Goal: Information Seeking & Learning: Learn about a topic

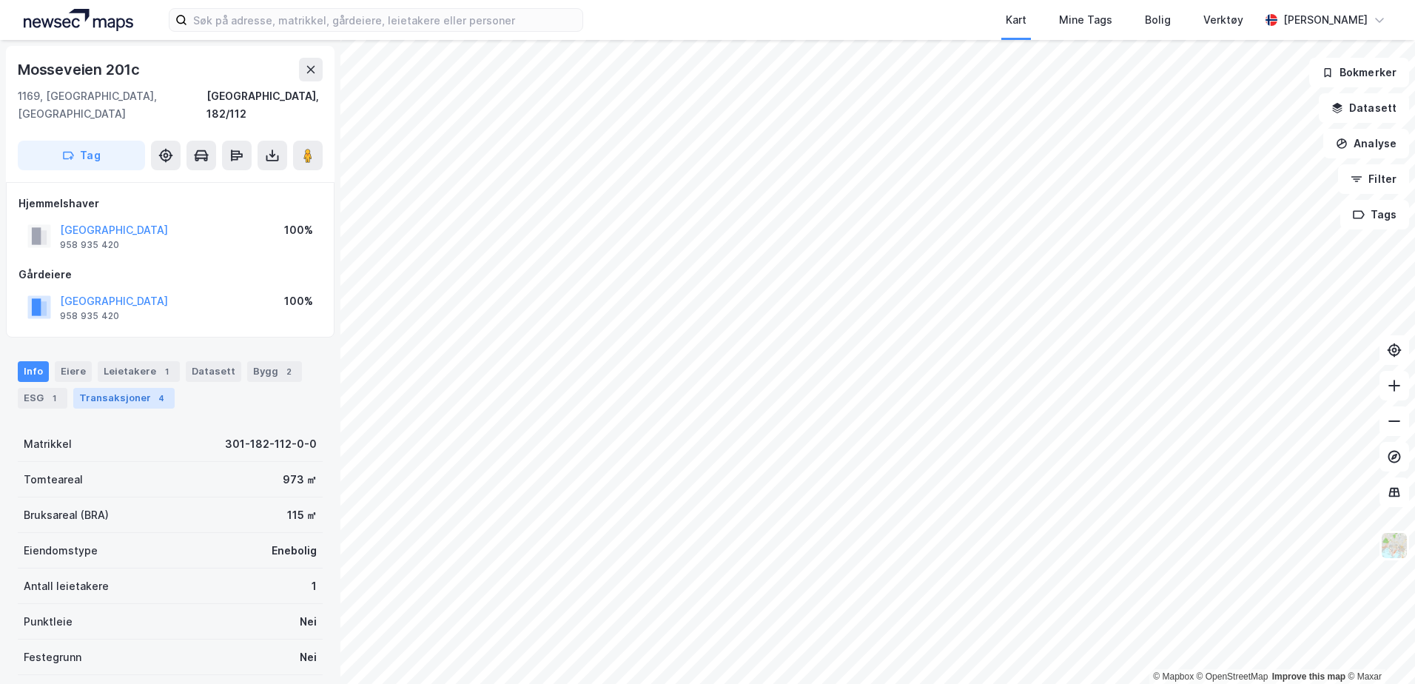
click at [138, 388] on div "Transaksjoner 4" at bounding box center [123, 398] width 101 height 21
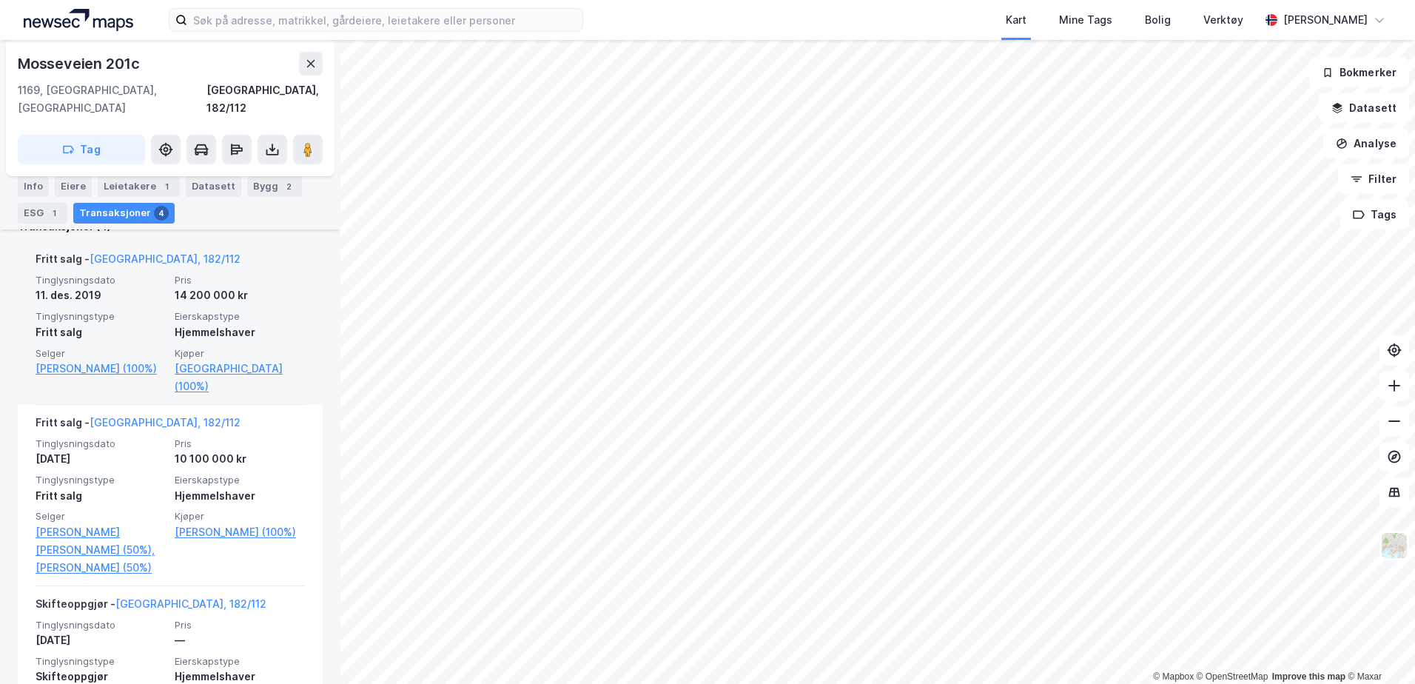
scroll to position [370, 0]
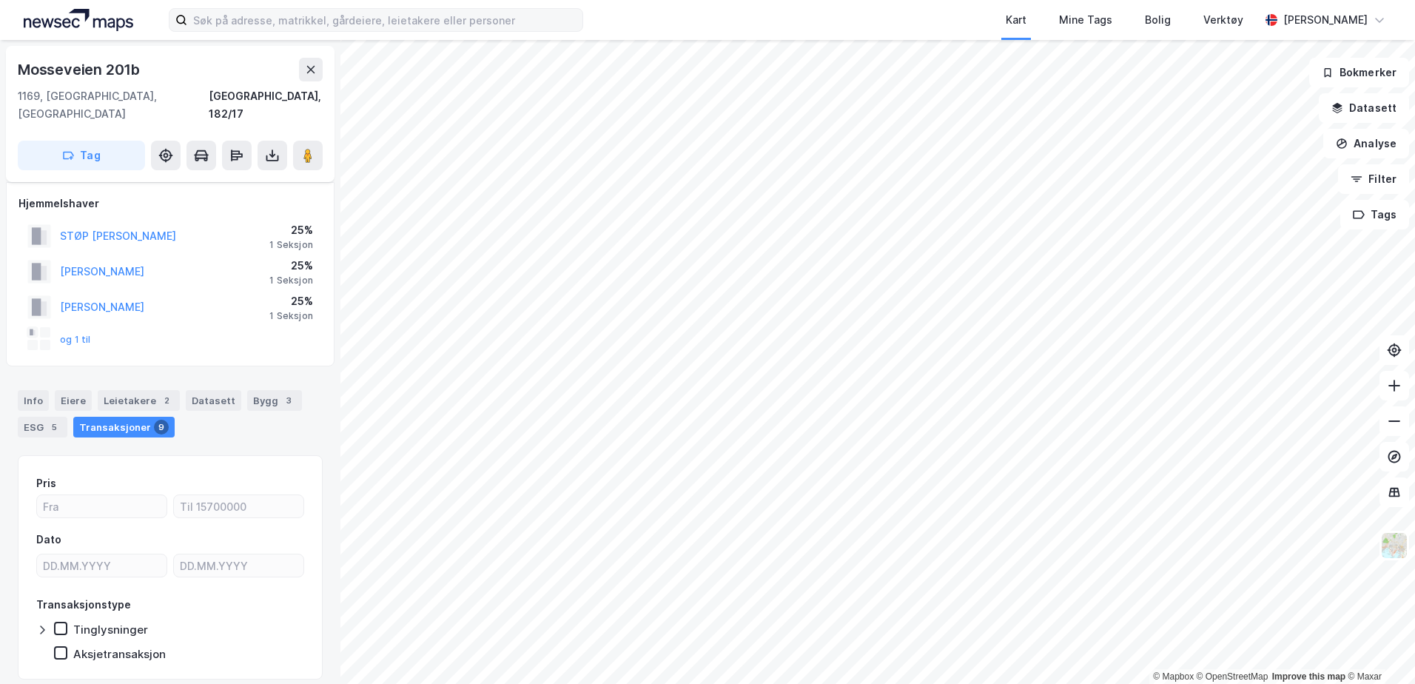
scroll to position [31, 0]
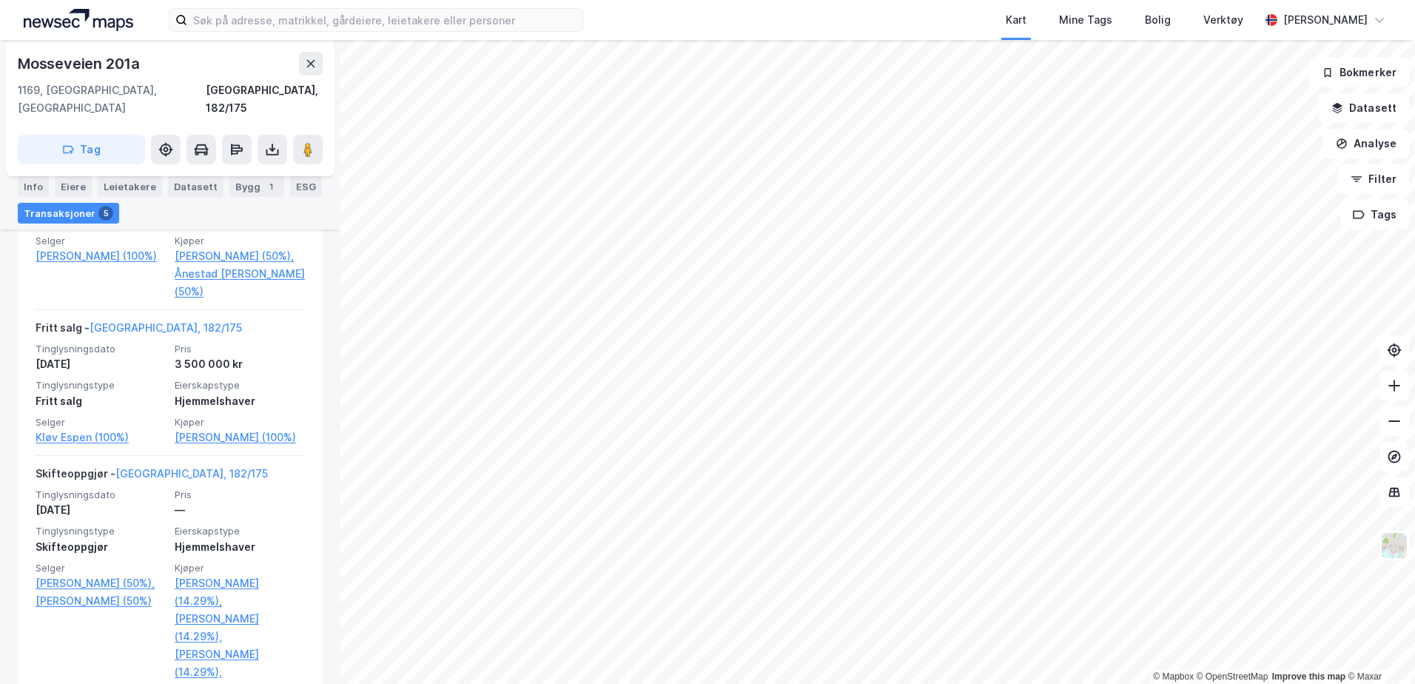
scroll to position [592, 0]
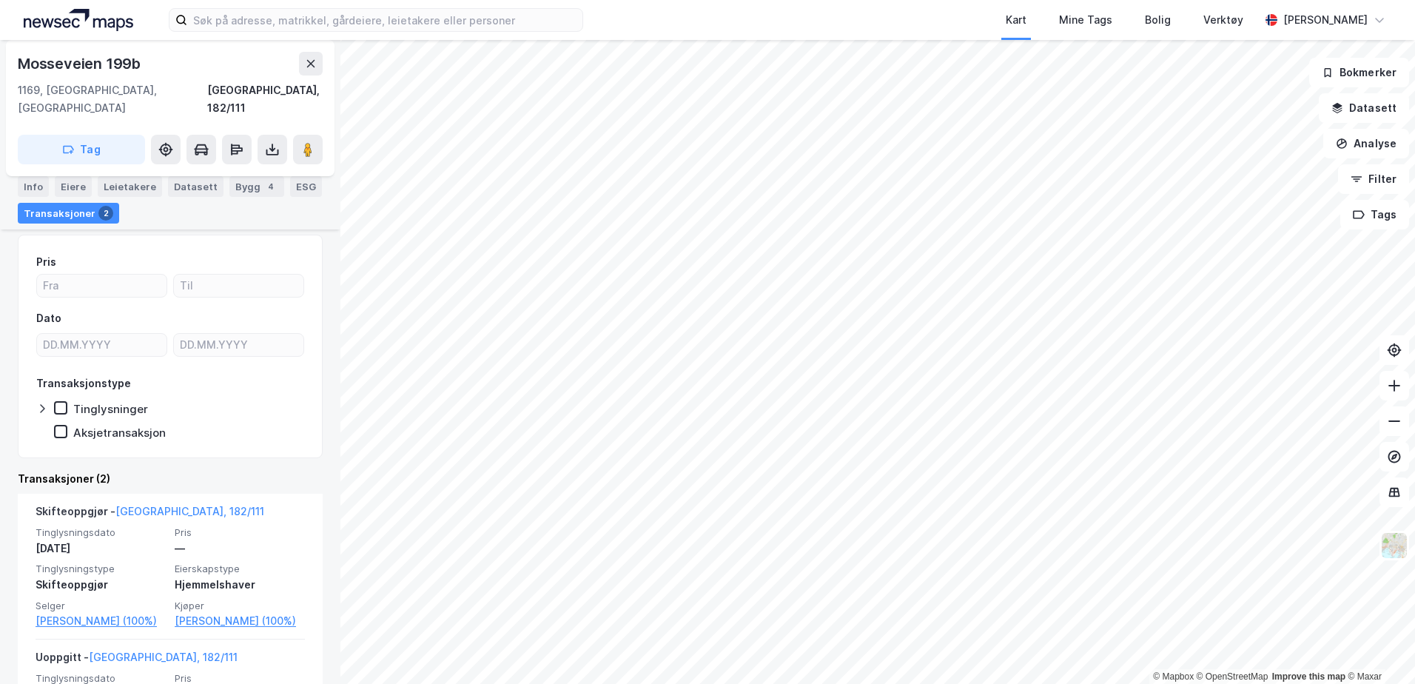
scroll to position [104, 0]
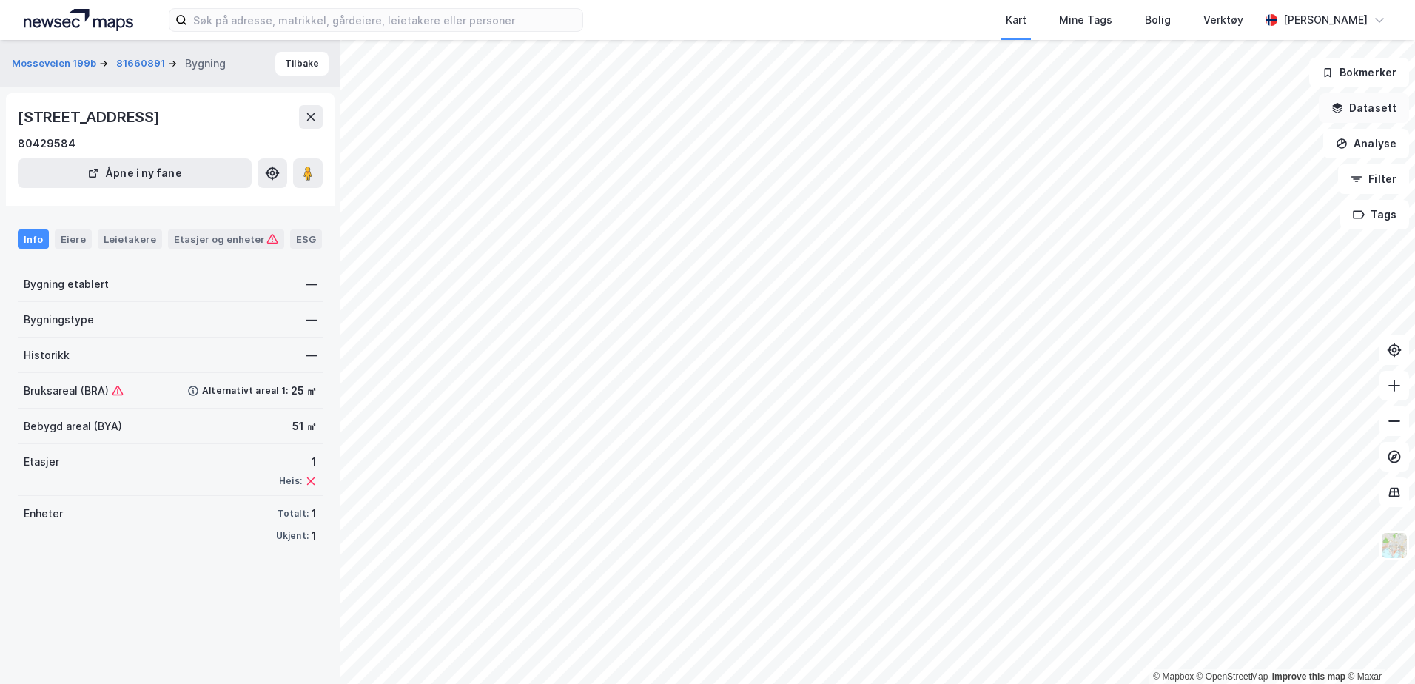
click at [1357, 115] on button "Datasett" at bounding box center [1364, 108] width 90 height 30
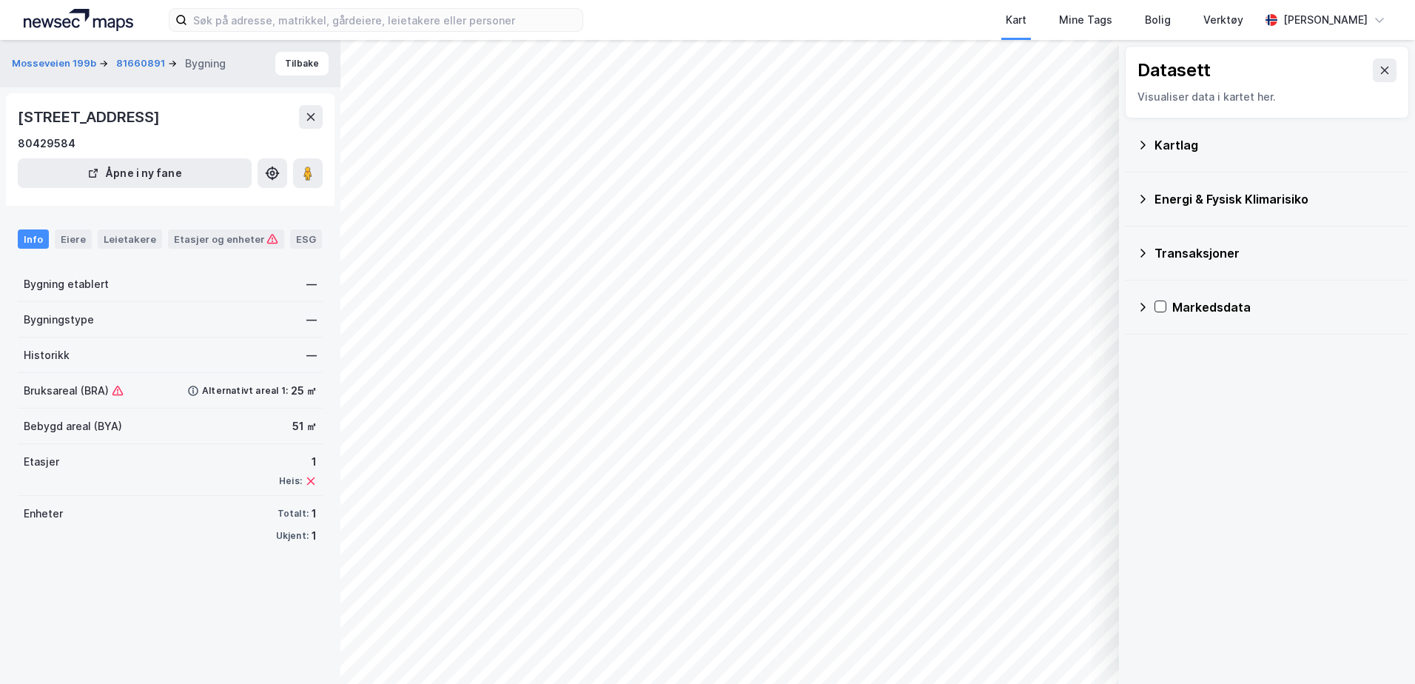
click at [1133, 144] on div "Kartlag" at bounding box center [1267, 145] width 284 height 54
click at [1141, 209] on div "Energi & Fysisk Klimarisiko" at bounding box center [1267, 199] width 261 height 36
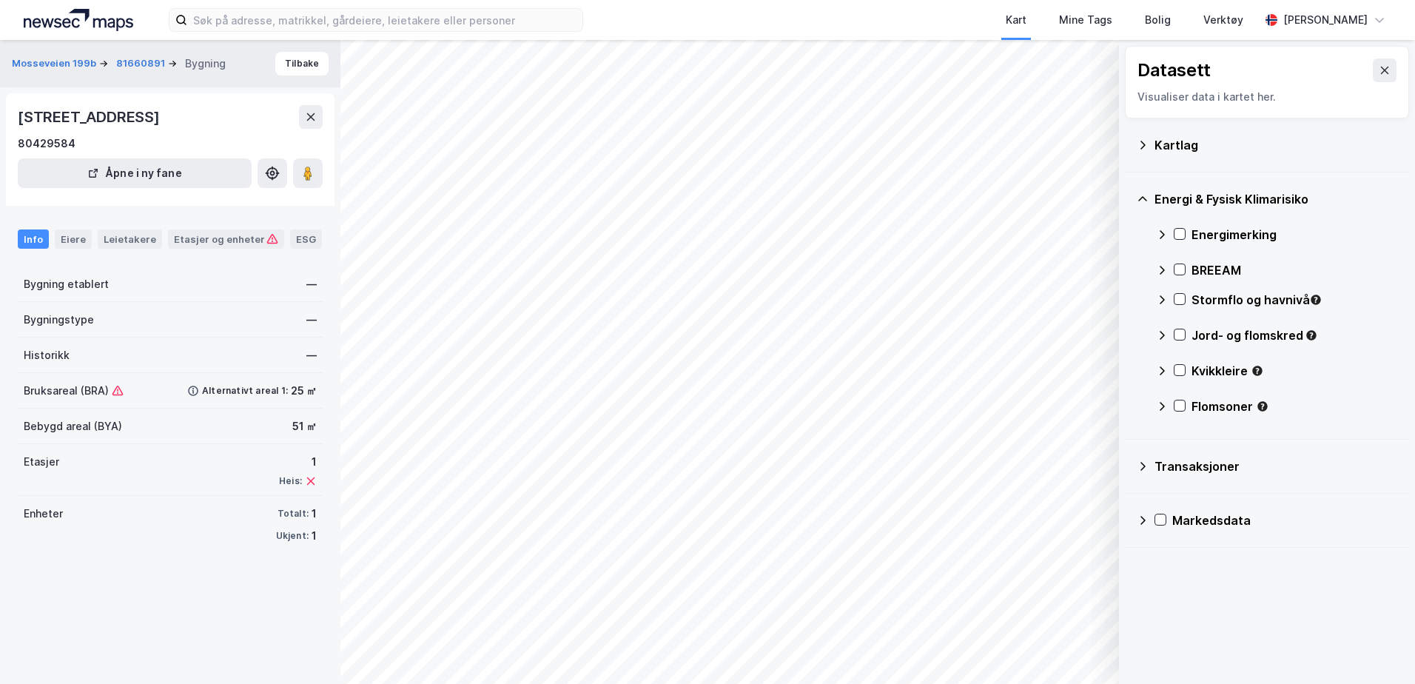
click at [1150, 475] on div "Transaksjoner" at bounding box center [1267, 467] width 261 height 36
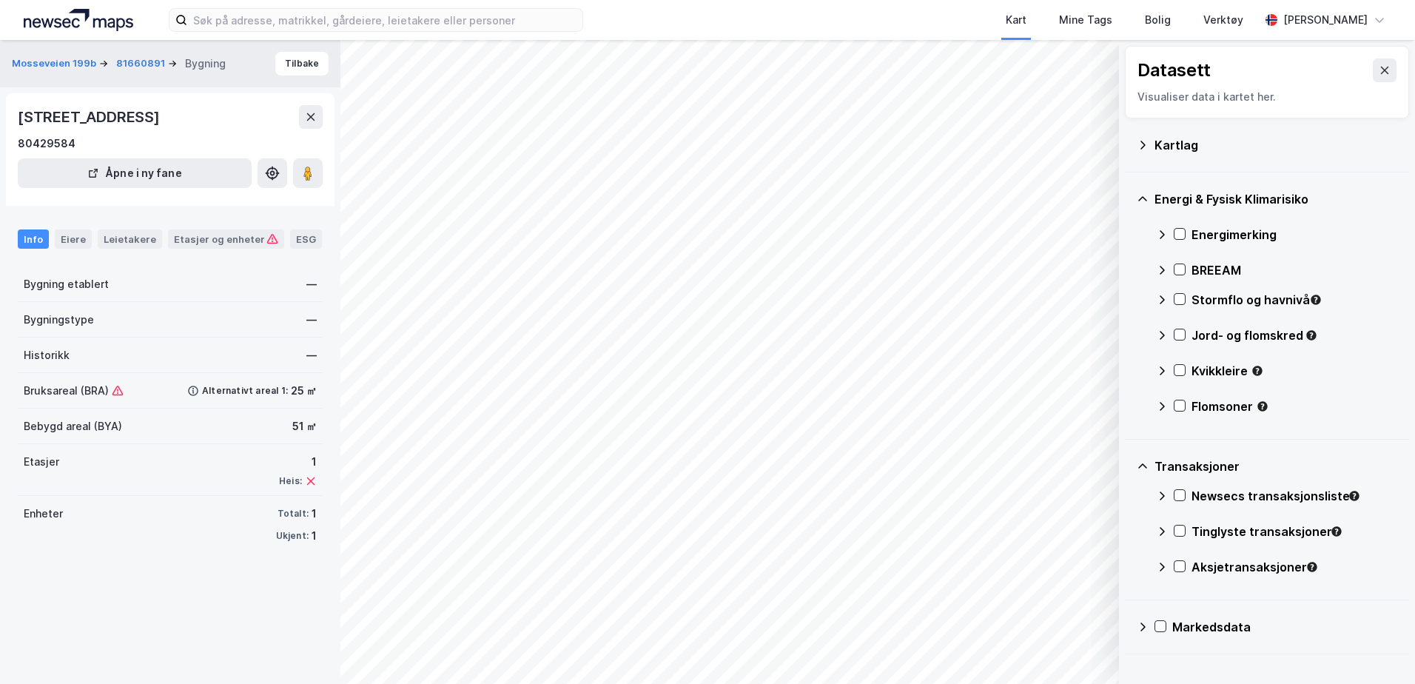
click at [1161, 238] on icon at bounding box center [1162, 235] width 12 height 12
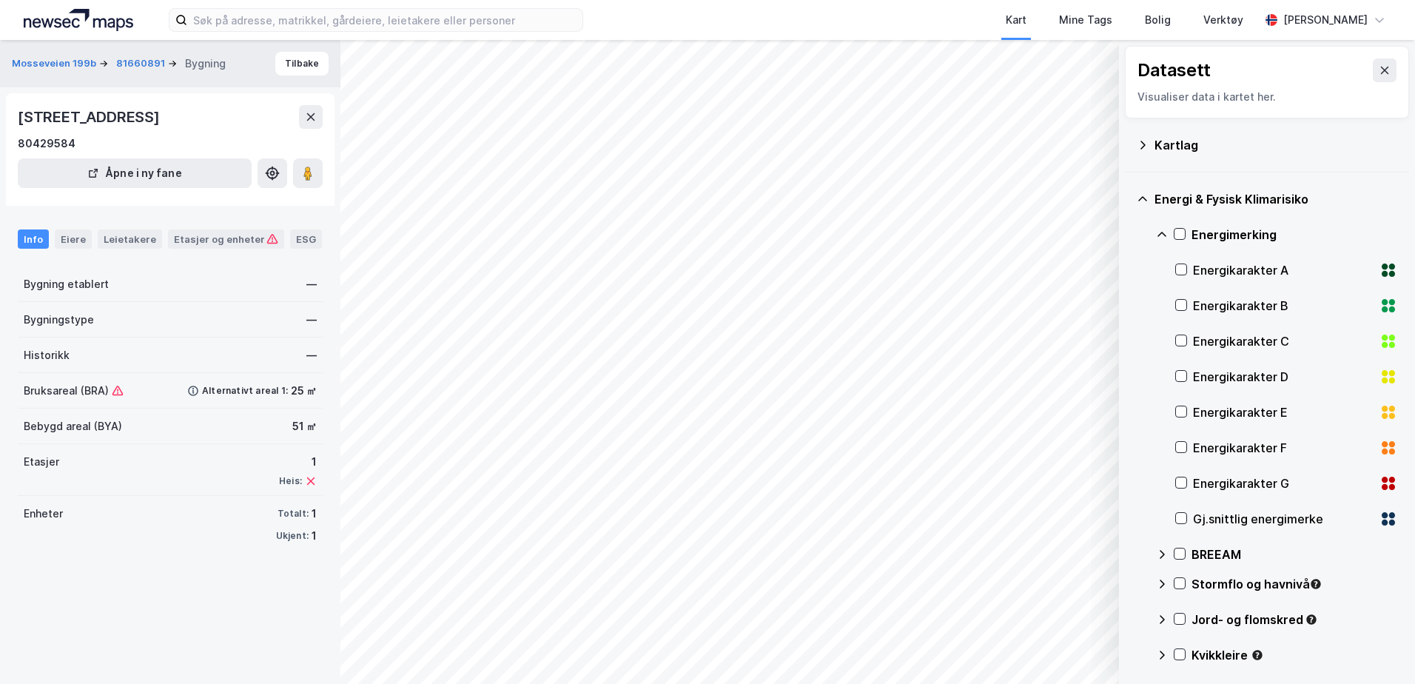
click at [1161, 238] on icon at bounding box center [1162, 235] width 12 height 12
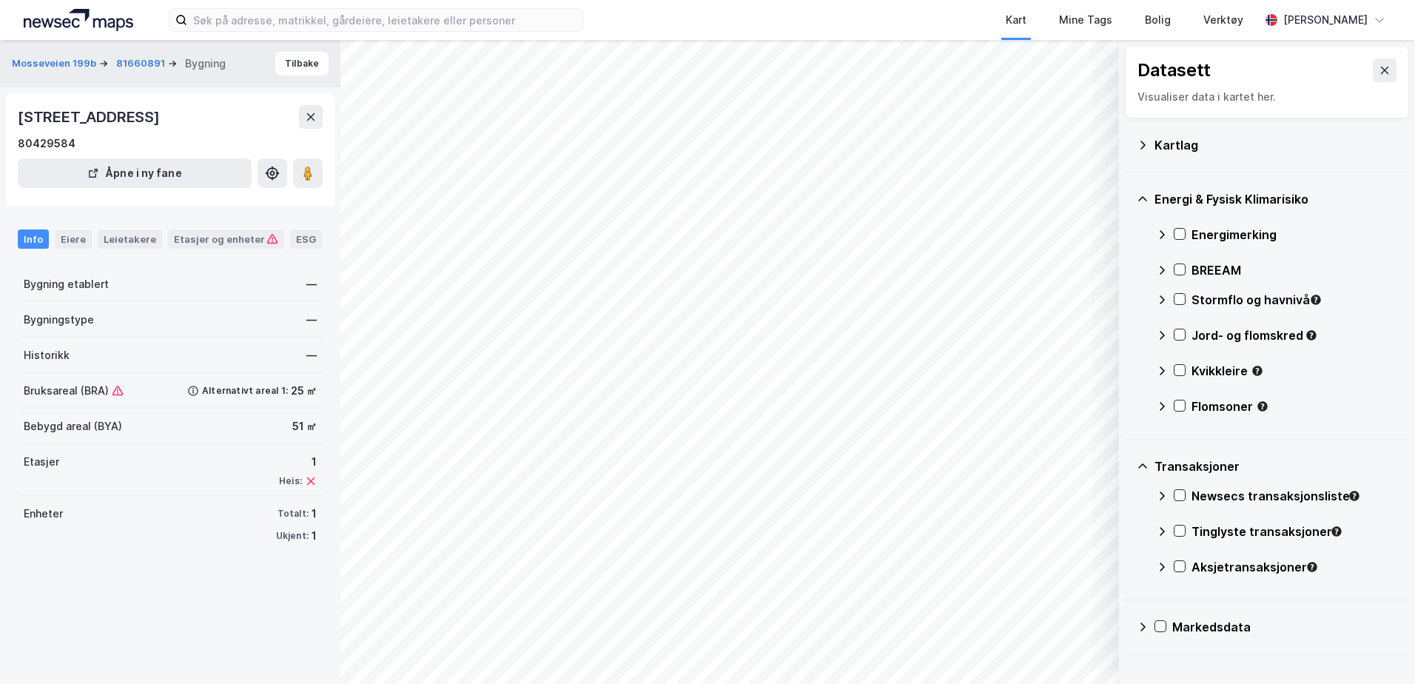
click at [1162, 271] on icon at bounding box center [1162, 270] width 12 height 12
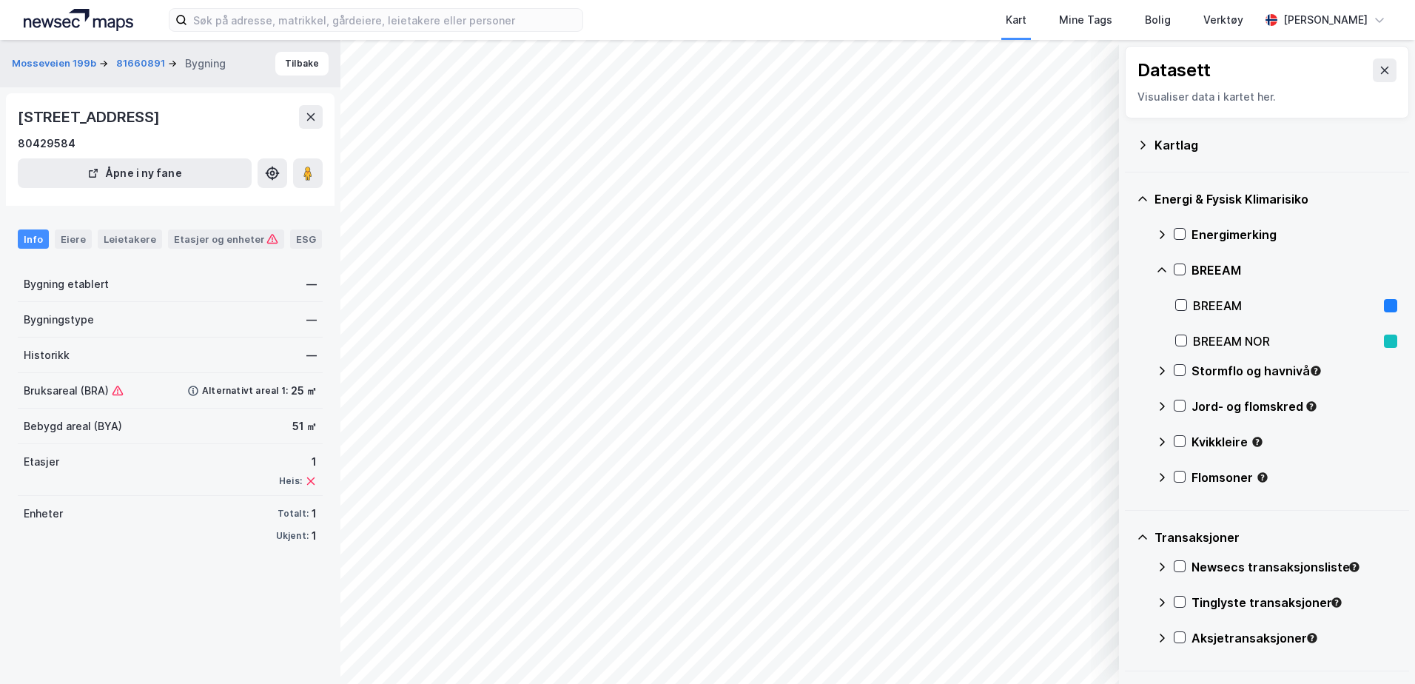
click at [1162, 271] on icon at bounding box center [1162, 270] width 12 height 12
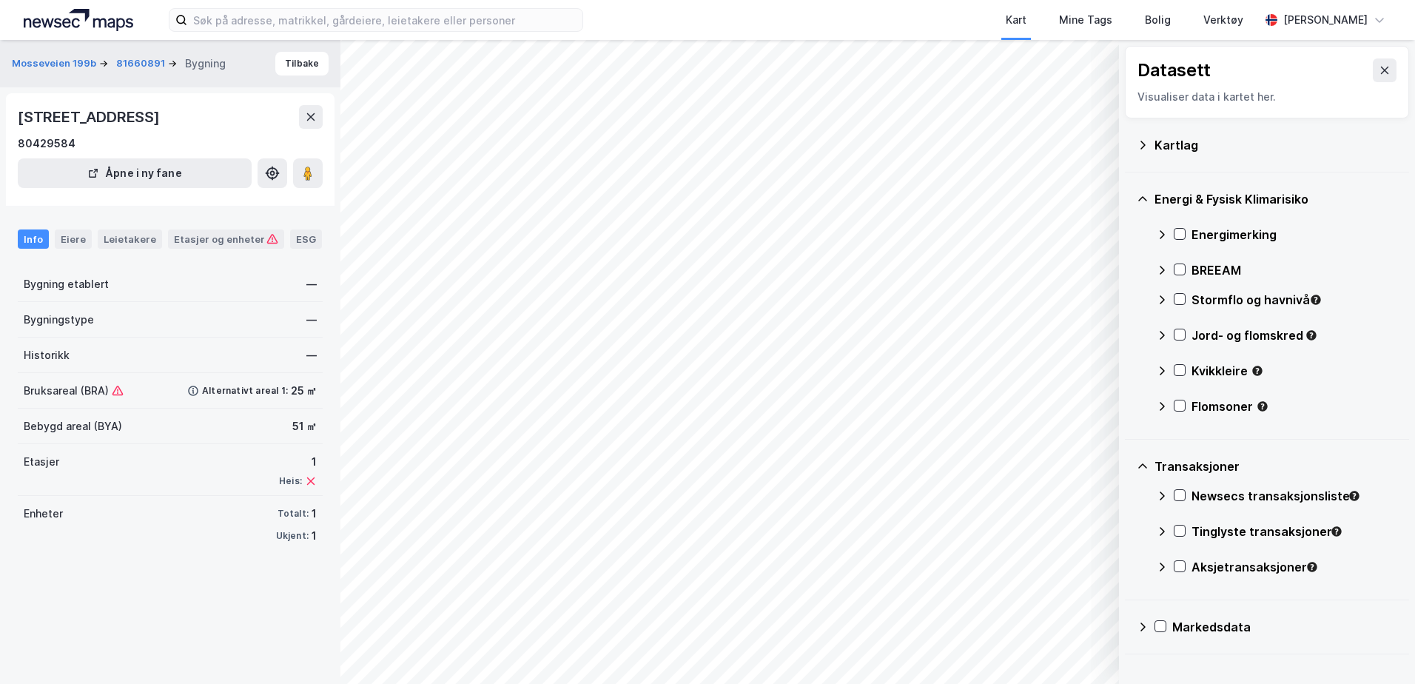
click at [1164, 303] on icon at bounding box center [1162, 300] width 12 height 12
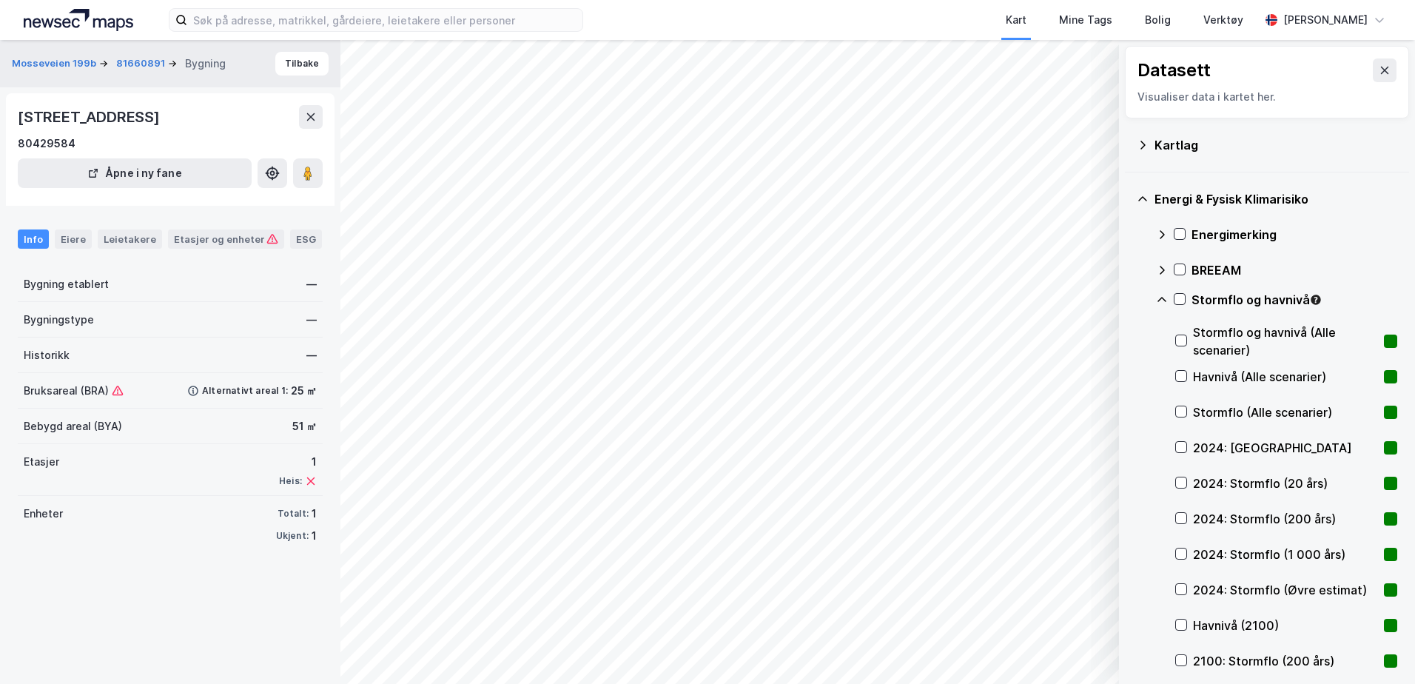
click at [1164, 303] on icon at bounding box center [1162, 300] width 12 height 12
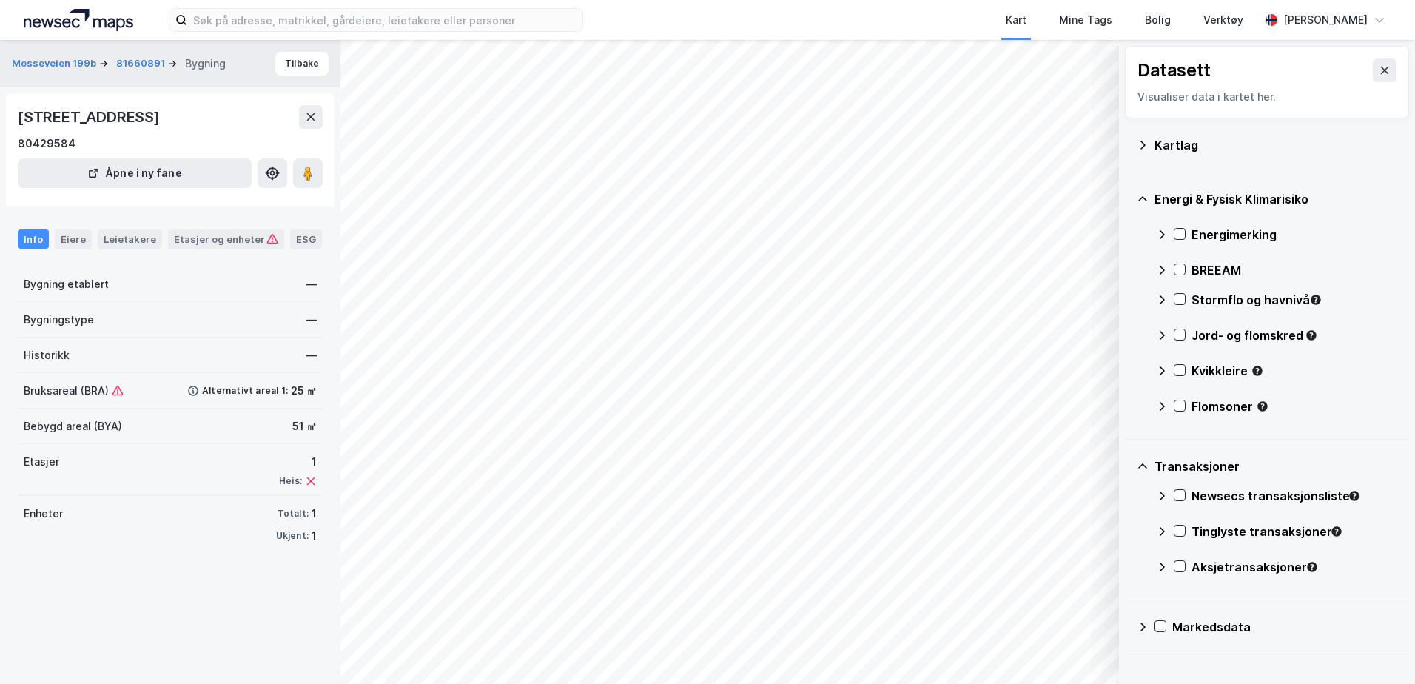
click at [1164, 312] on div "Stormflo og havnivå" at bounding box center [1276, 306] width 241 height 36
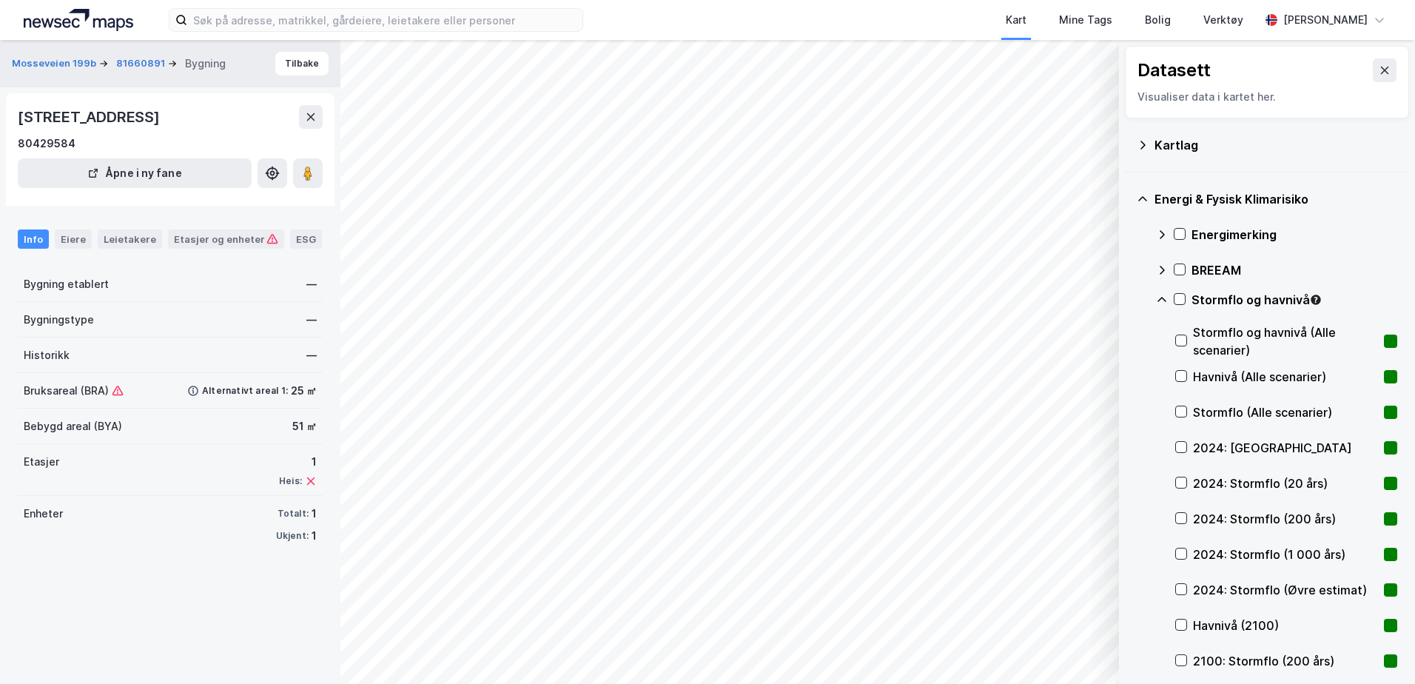
scroll to position [74, 0]
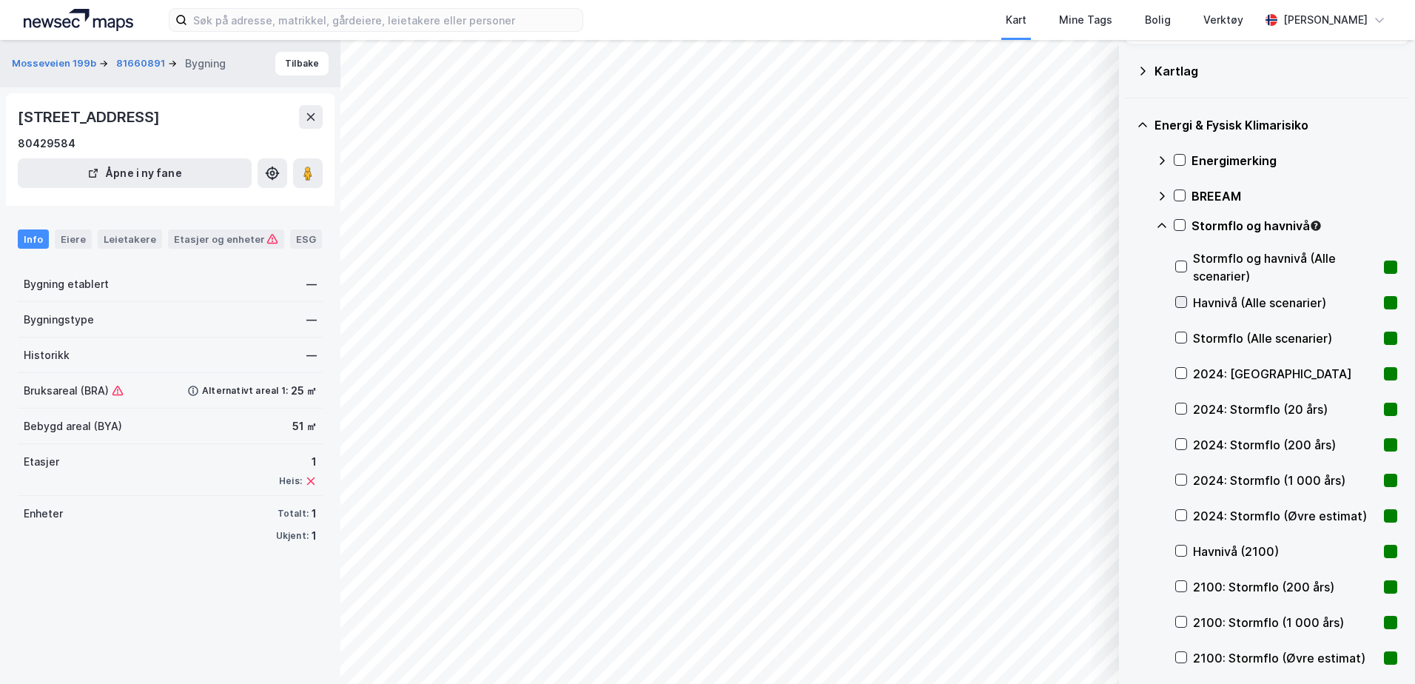
click at [1182, 306] on icon at bounding box center [1181, 302] width 10 height 10
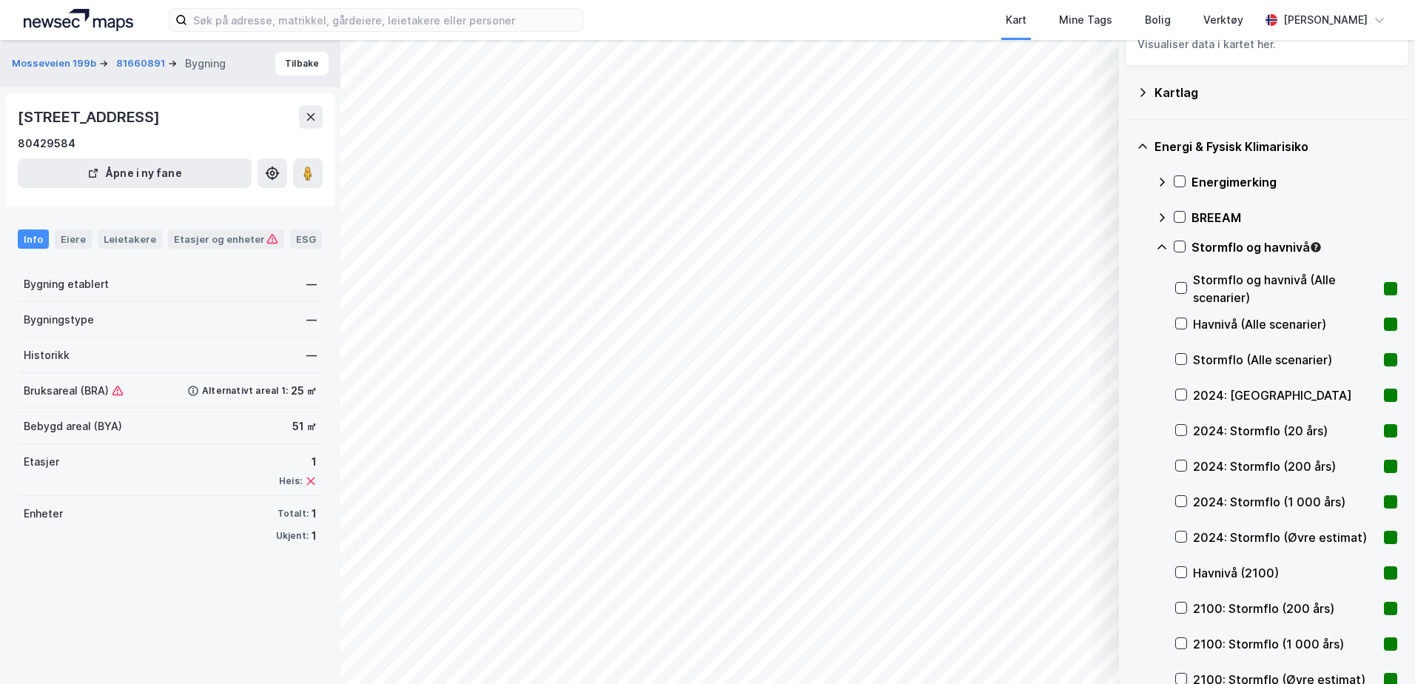
scroll to position [0, 0]
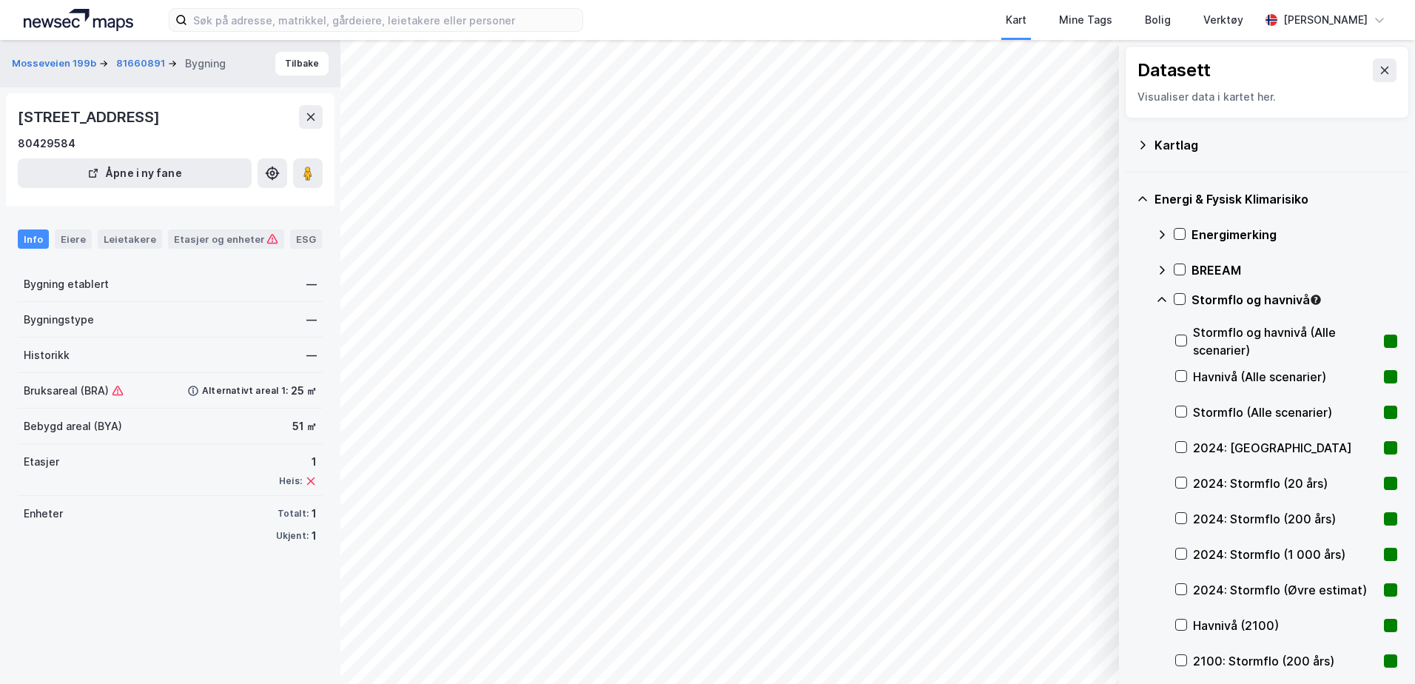
click at [1164, 238] on icon at bounding box center [1162, 235] width 12 height 12
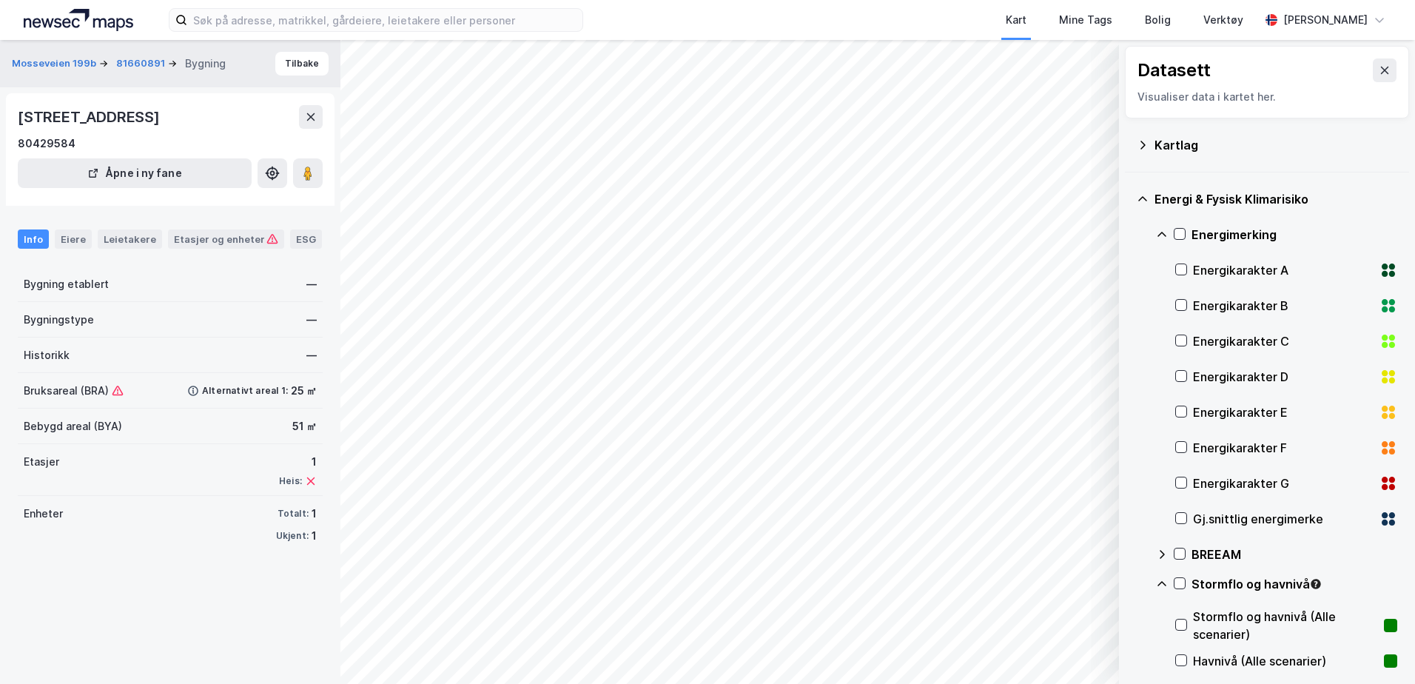
scroll to position [74, 0]
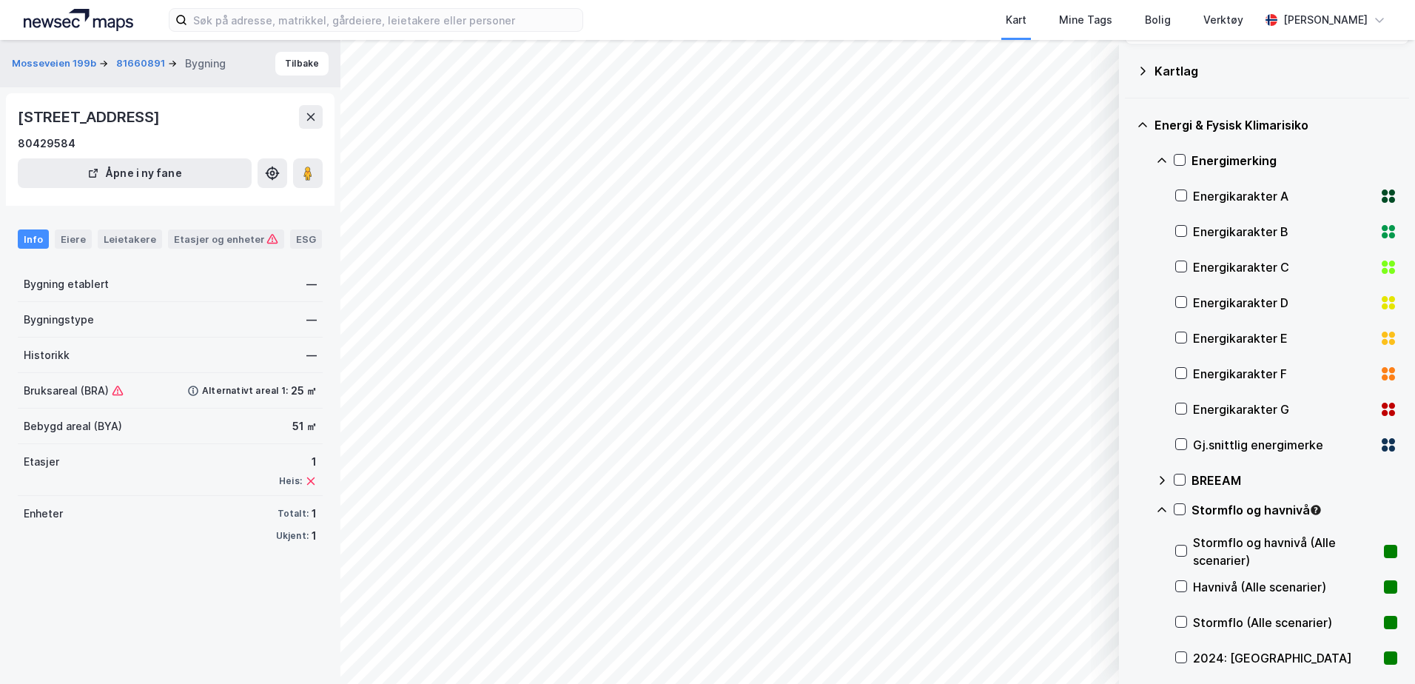
click at [1166, 480] on icon at bounding box center [1162, 480] width 12 height 12
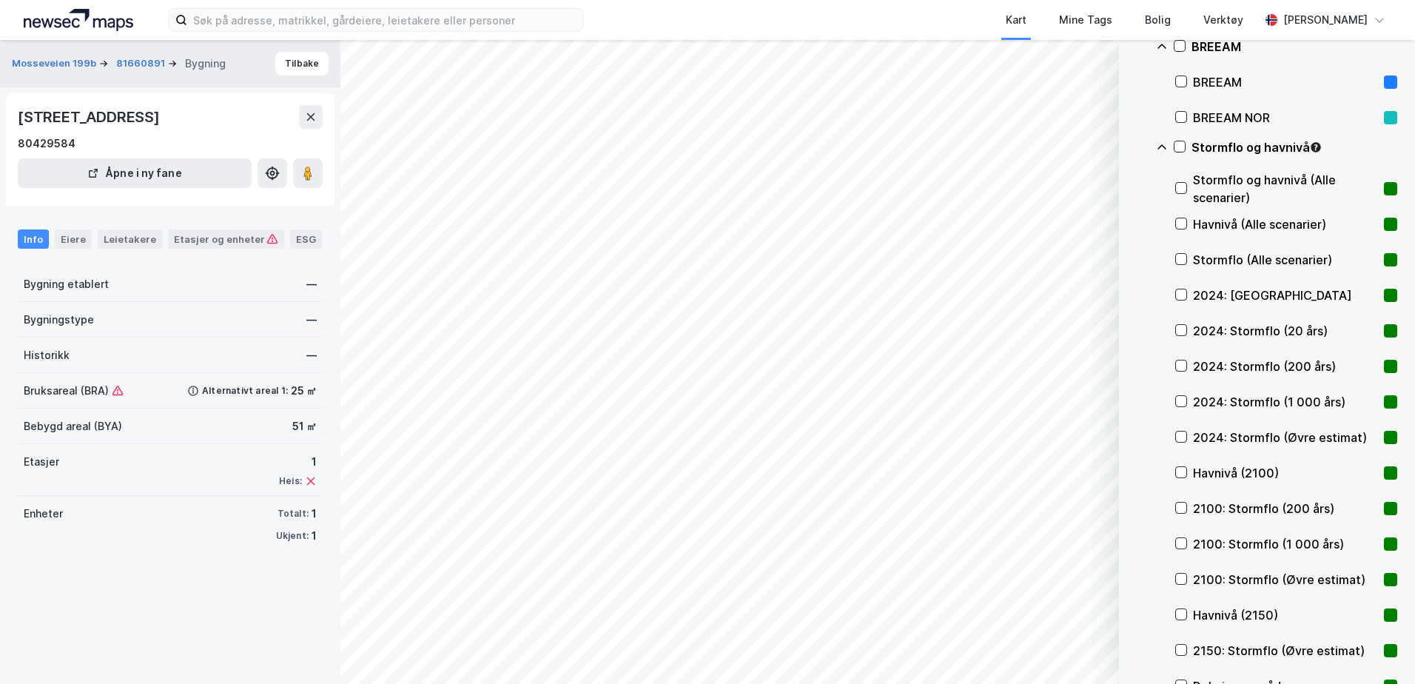
scroll to position [518, 0]
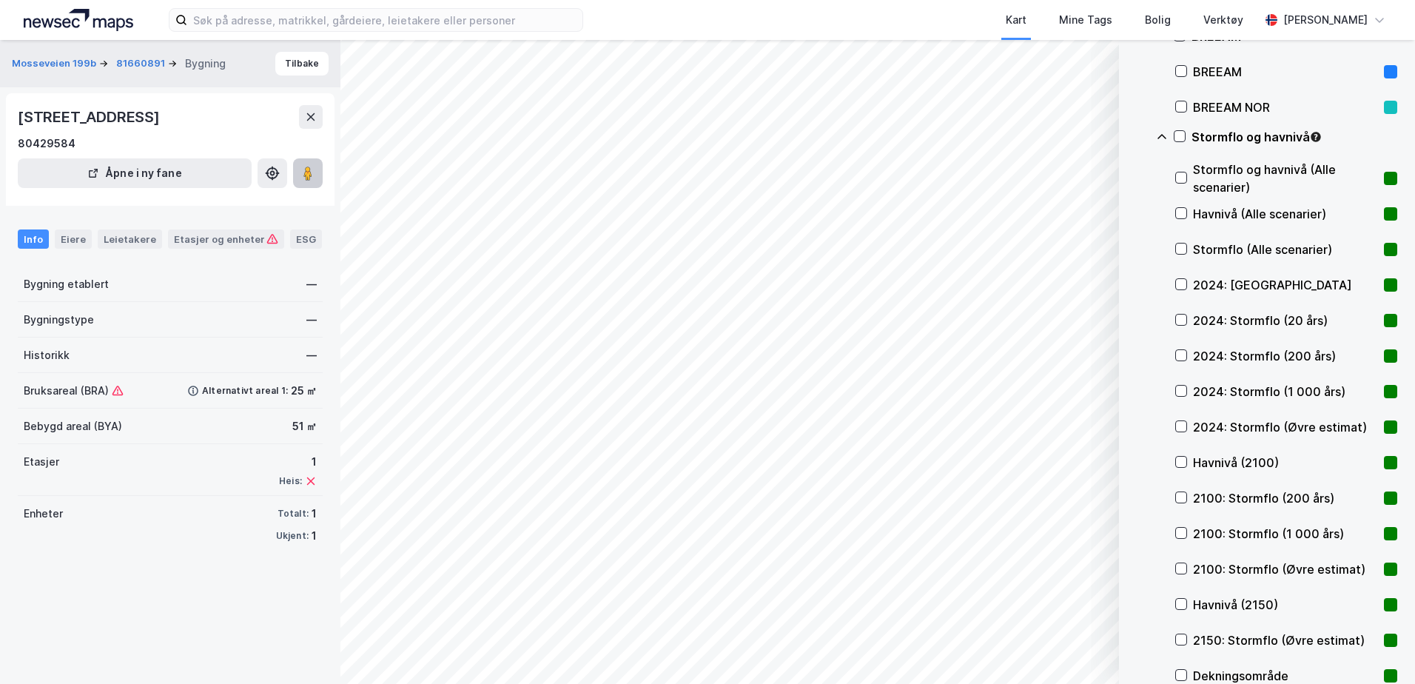
click at [1024, 332] on div "© Mapbox © OpenStreetMap Improve this map © Maxar Datasett Visualiser data i ka…" at bounding box center [707, 362] width 1415 height 644
click at [990, 331] on div "© Mapbox © OpenStreetMap Improve this map © Maxar Datasett Visualiser data i ka…" at bounding box center [707, 362] width 1415 height 644
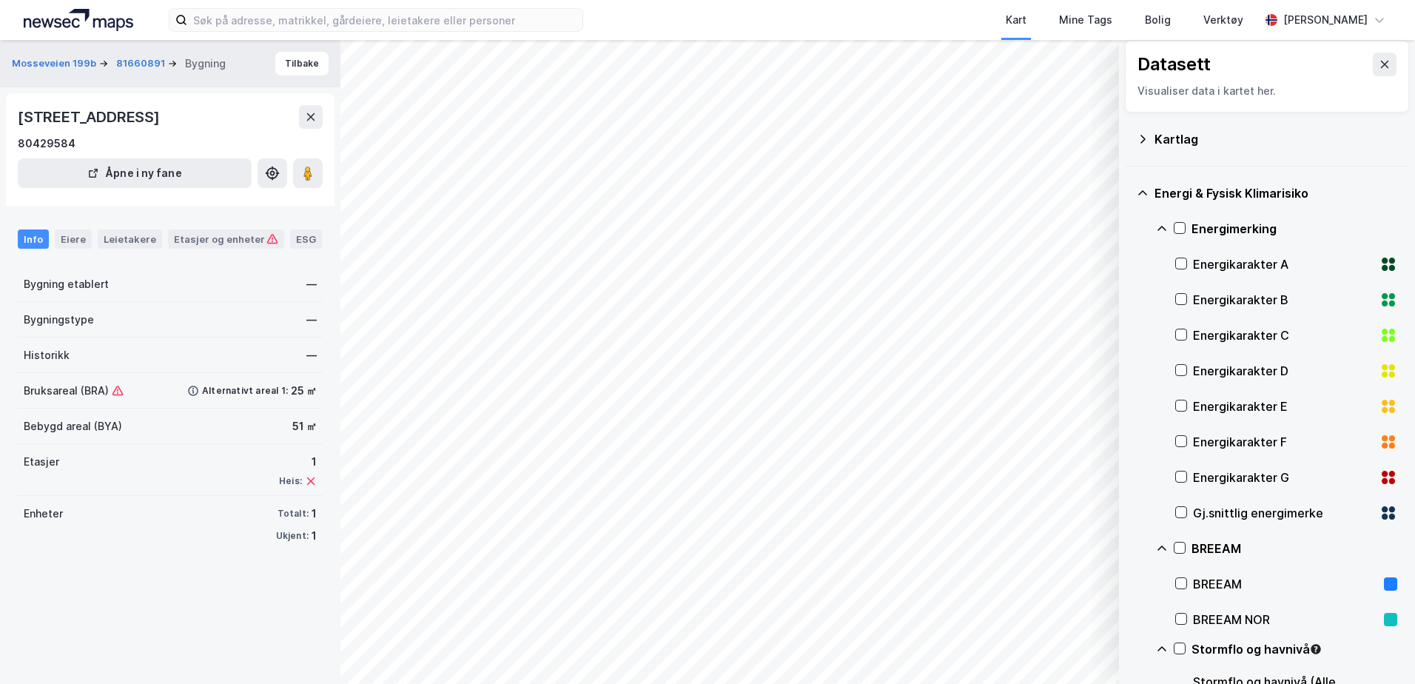
scroll to position [0, 0]
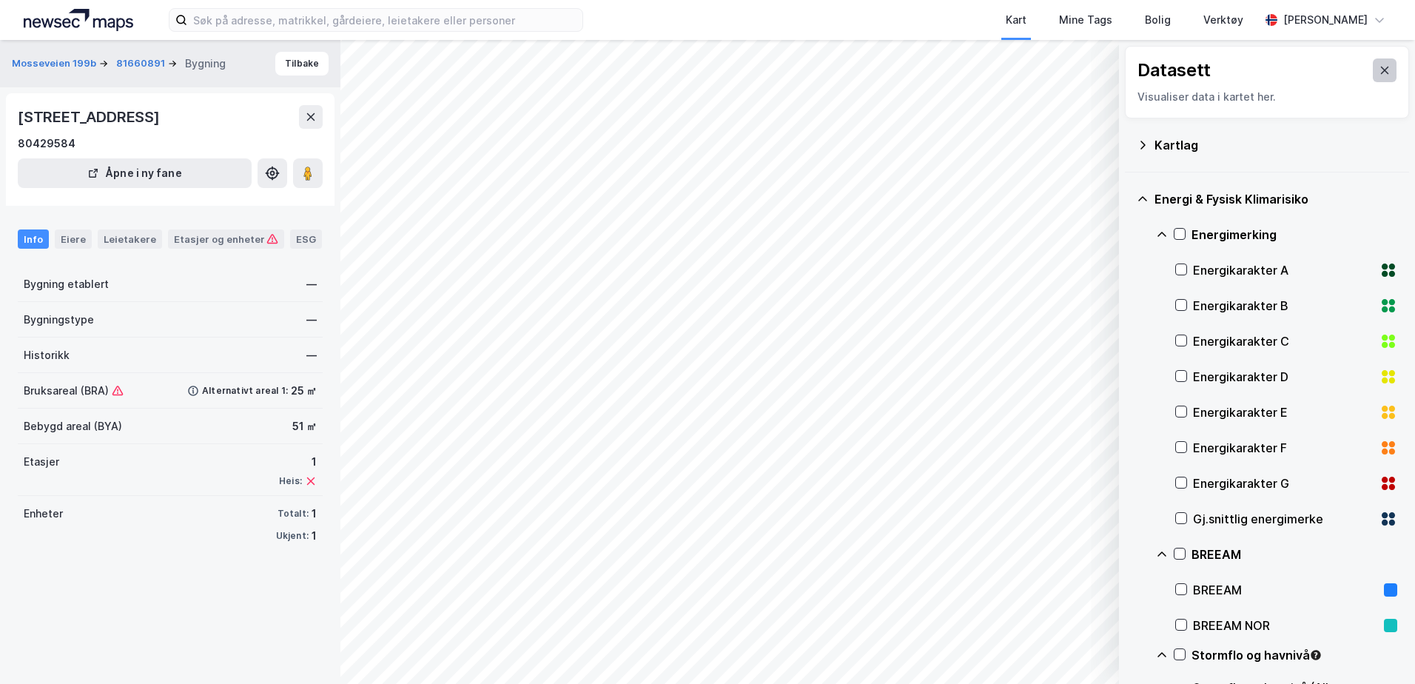
click at [1380, 68] on button at bounding box center [1385, 70] width 24 height 24
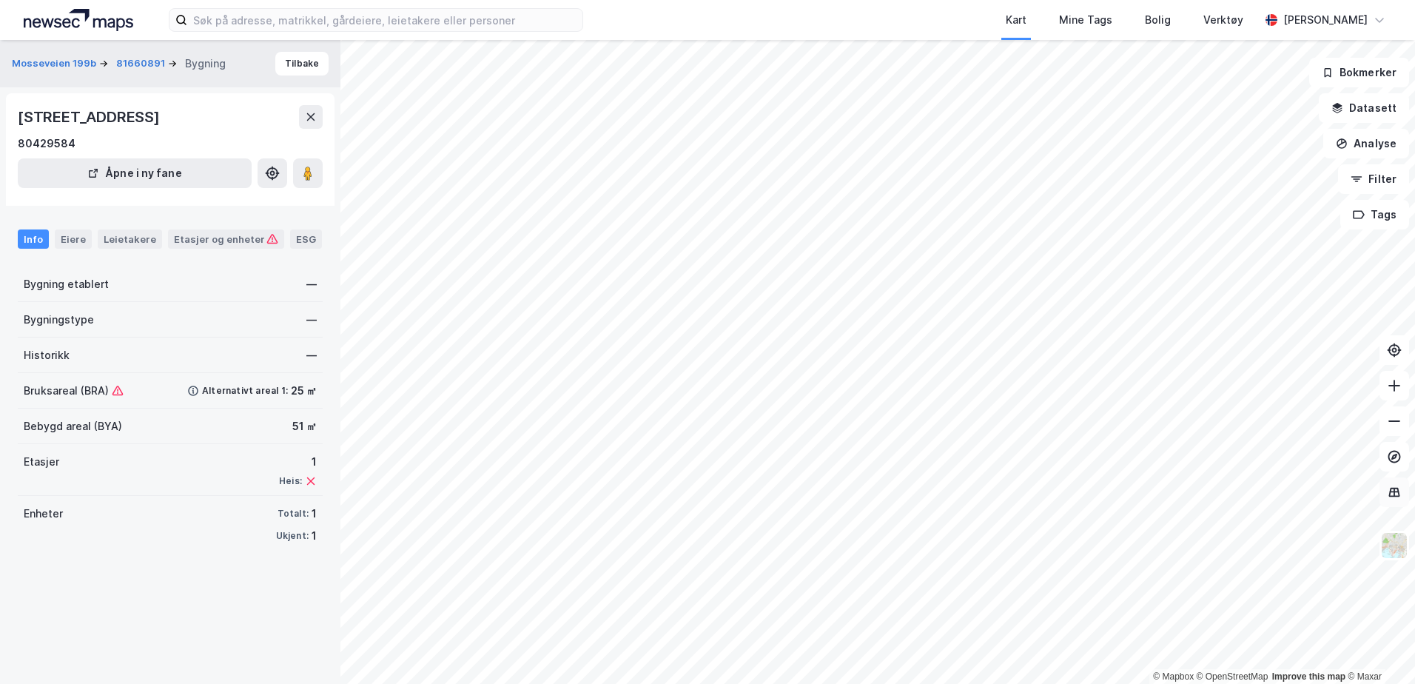
click at [1397, 502] on button at bounding box center [1395, 492] width 30 height 30
click at [1399, 494] on icon at bounding box center [1394, 493] width 11 height 10
